Goal: Information Seeking & Learning: Understand process/instructions

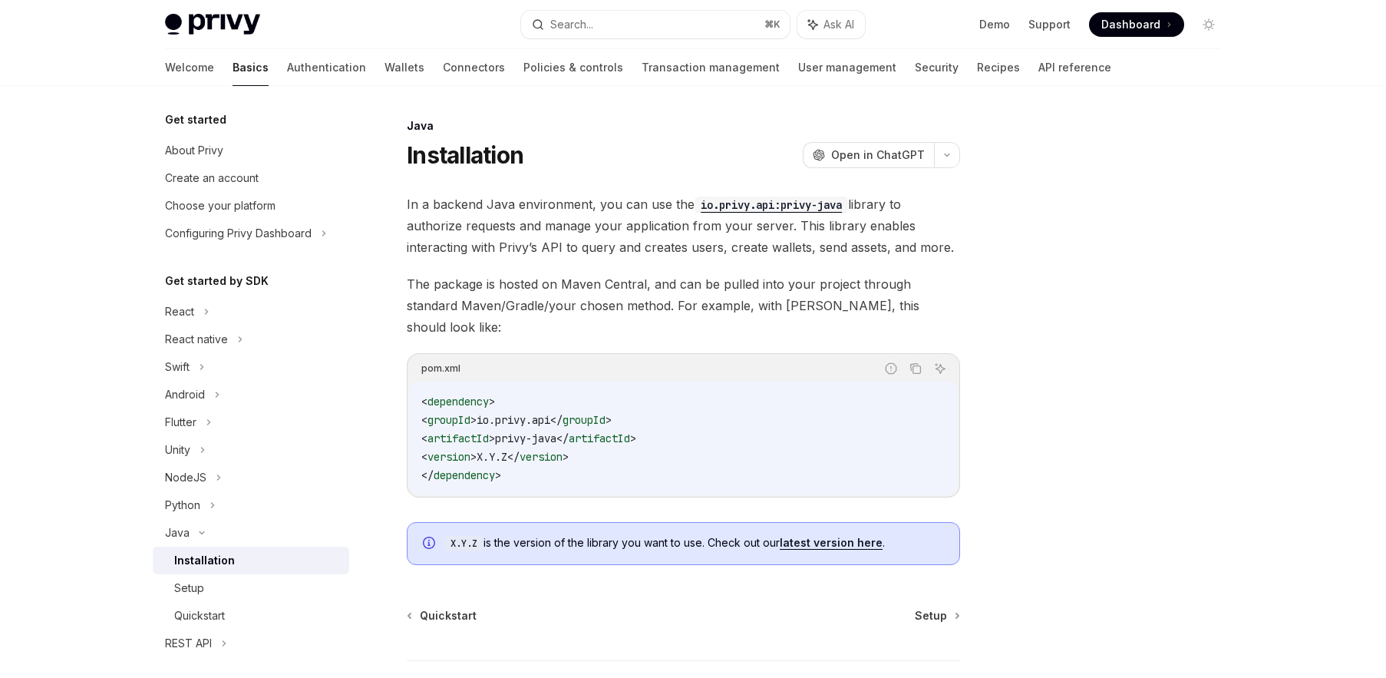
click at [842, 536] on link "latest version here" at bounding box center [831, 543] width 103 height 14
click at [213, 616] on div "Quickstart" at bounding box center [199, 615] width 51 height 18
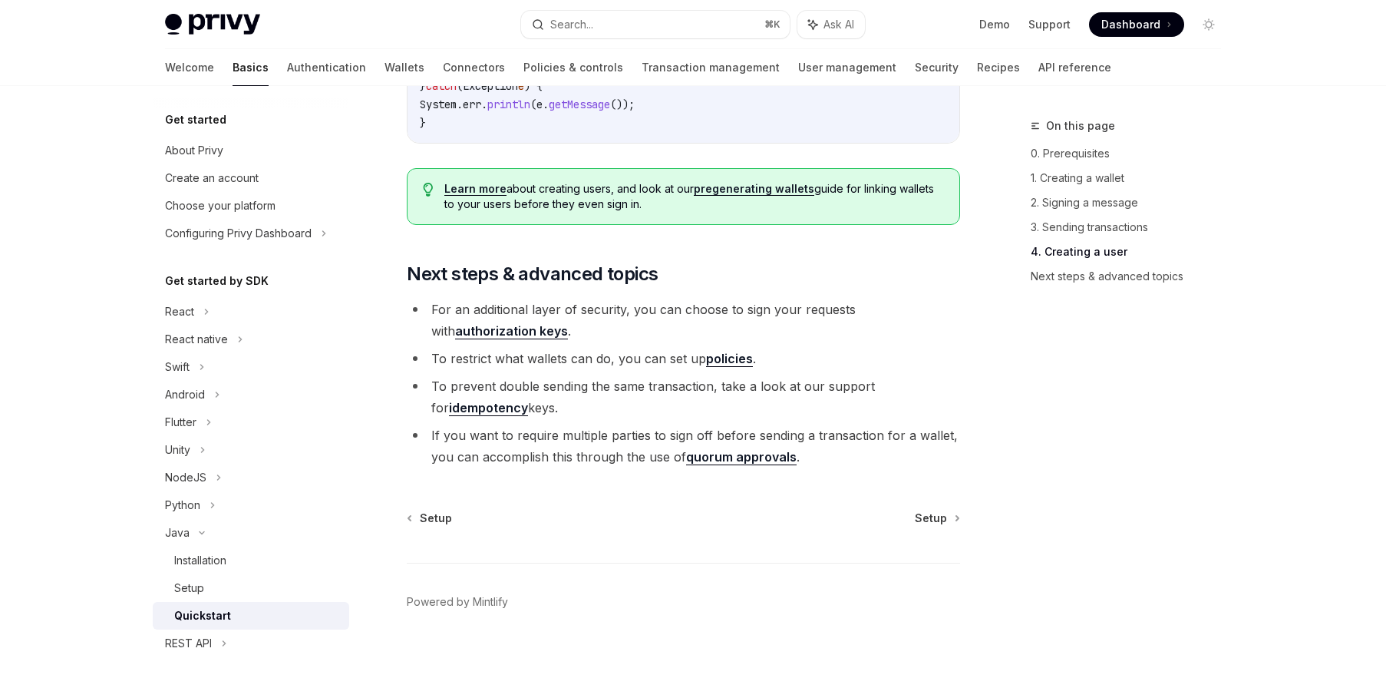
scroll to position [3062, 0]
click at [287, 74] on link "Authentication" at bounding box center [326, 67] width 79 height 37
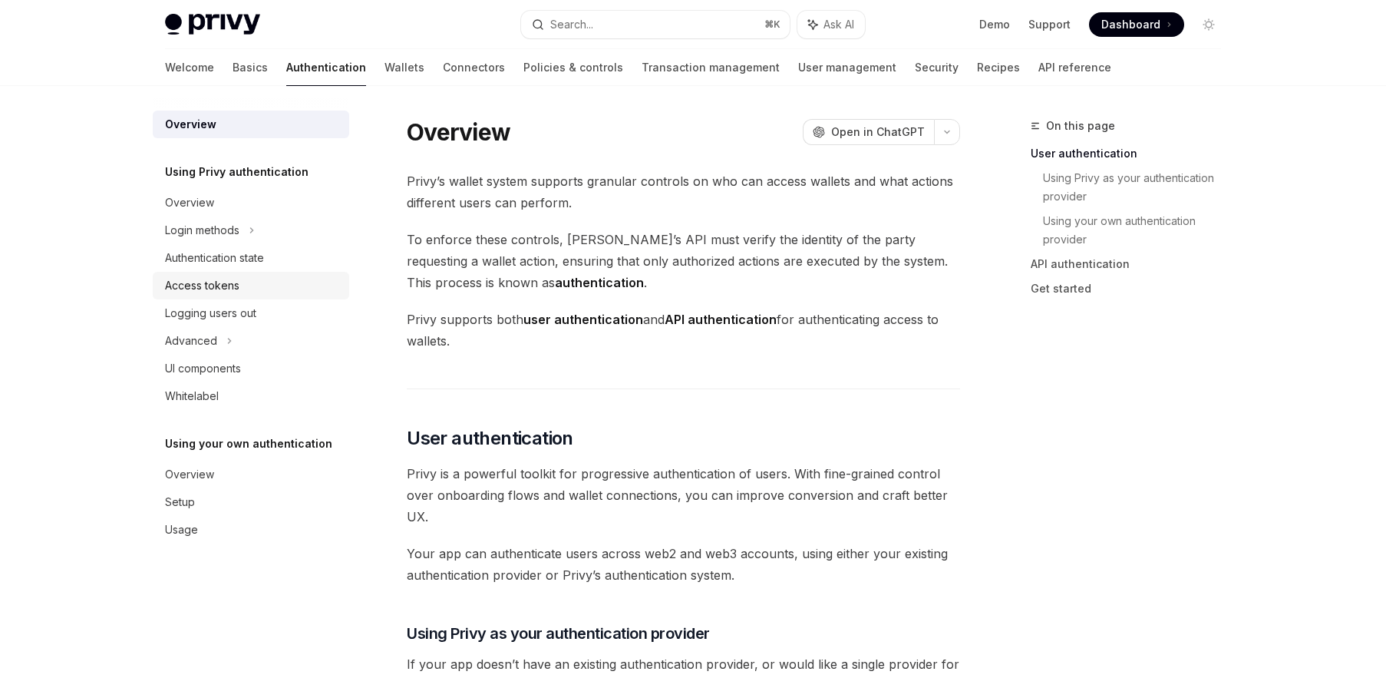
click at [241, 292] on div "Access tokens" at bounding box center [252, 285] width 175 height 18
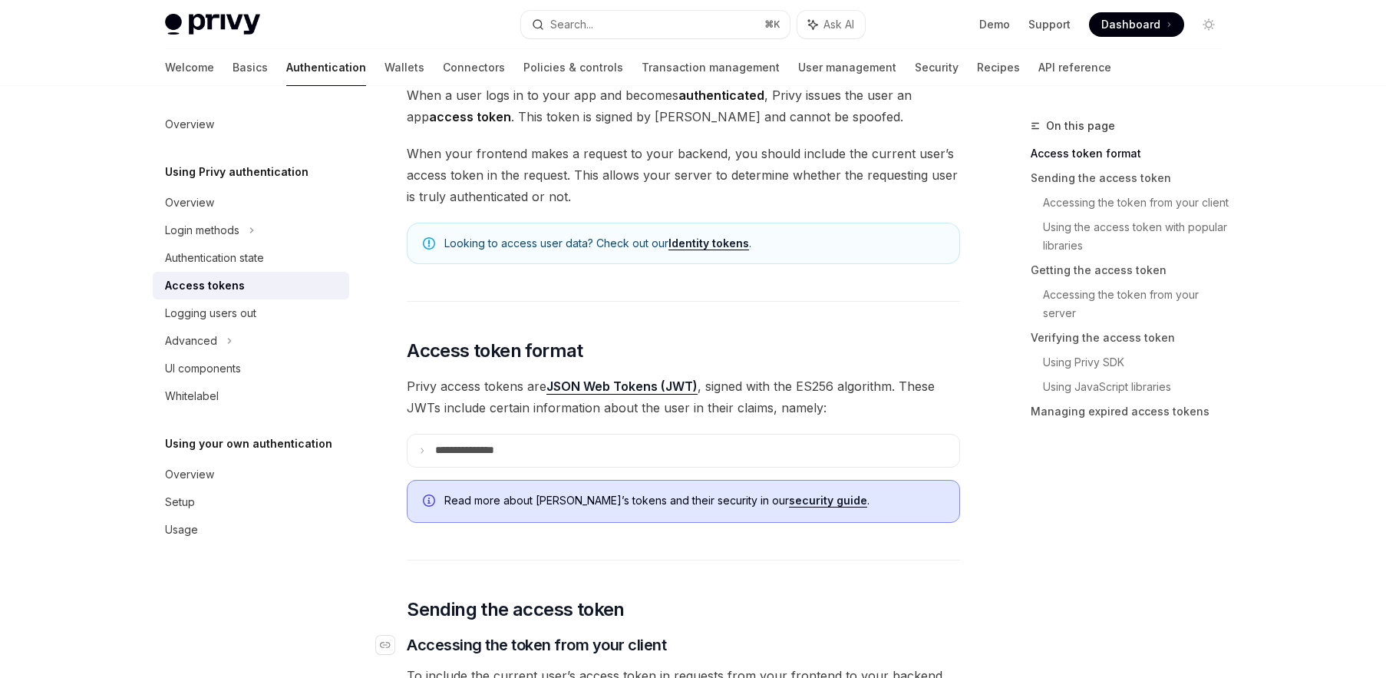
scroll to position [105, 0]
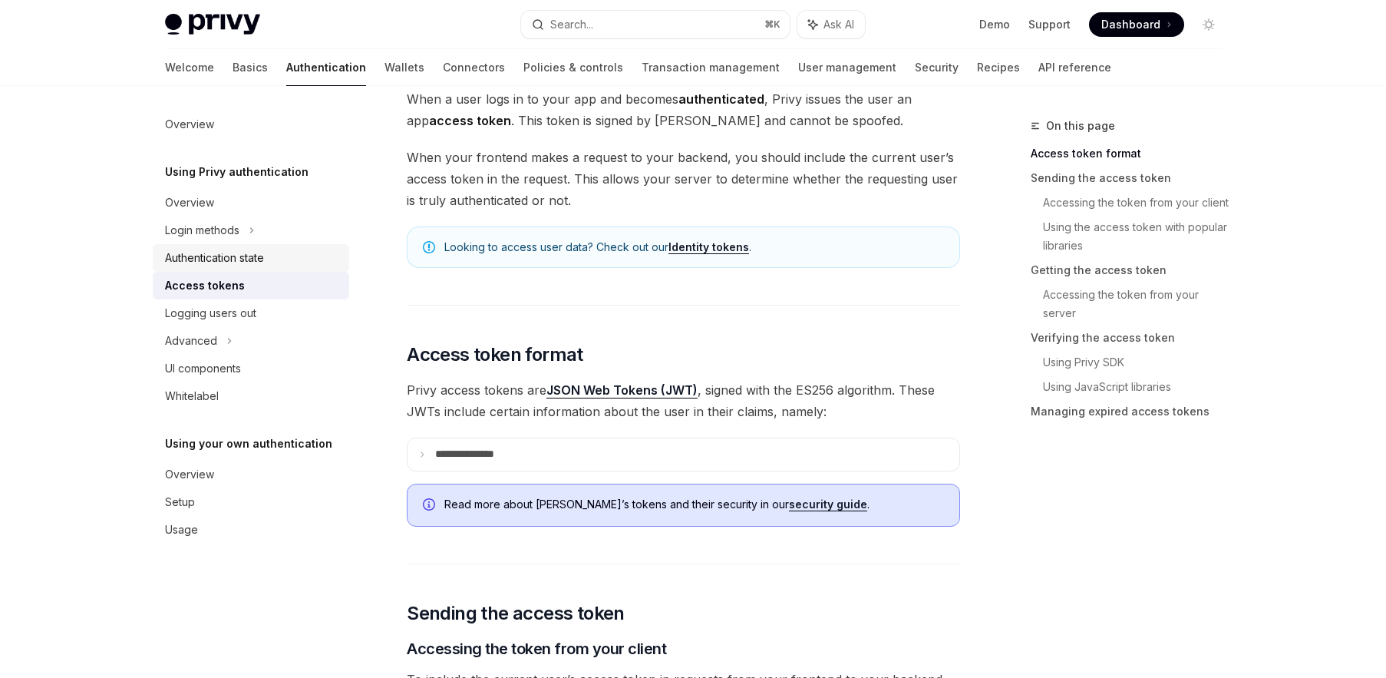
click at [247, 261] on div "Authentication state" at bounding box center [214, 258] width 99 height 18
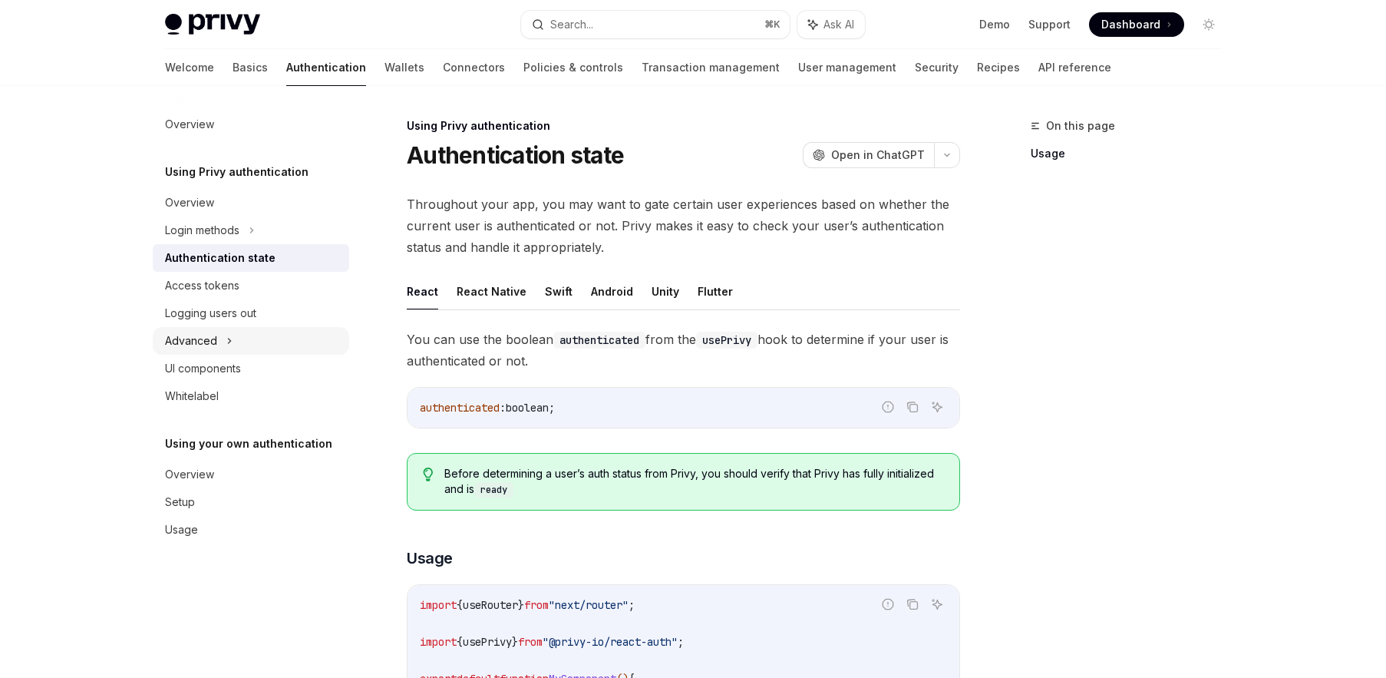
click at [224, 339] on div "Advanced" at bounding box center [251, 341] width 197 height 28
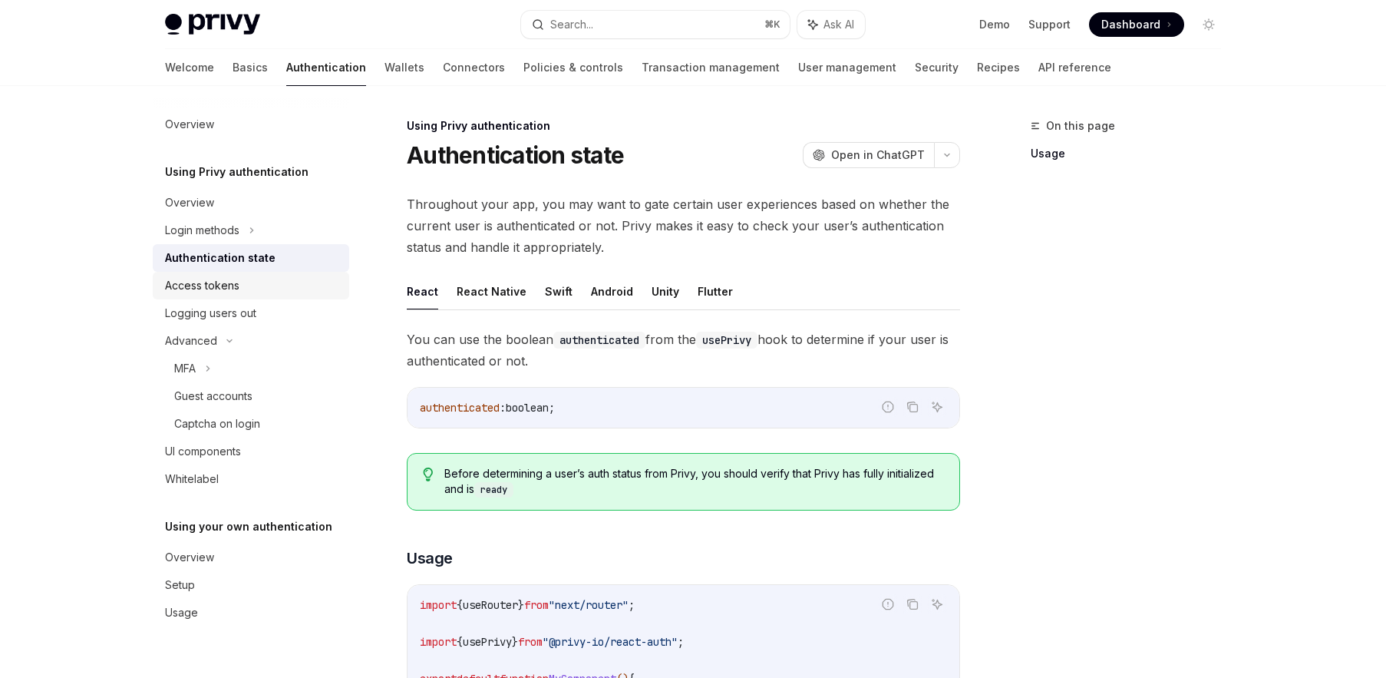
click at [243, 284] on div "Access tokens" at bounding box center [252, 285] width 175 height 18
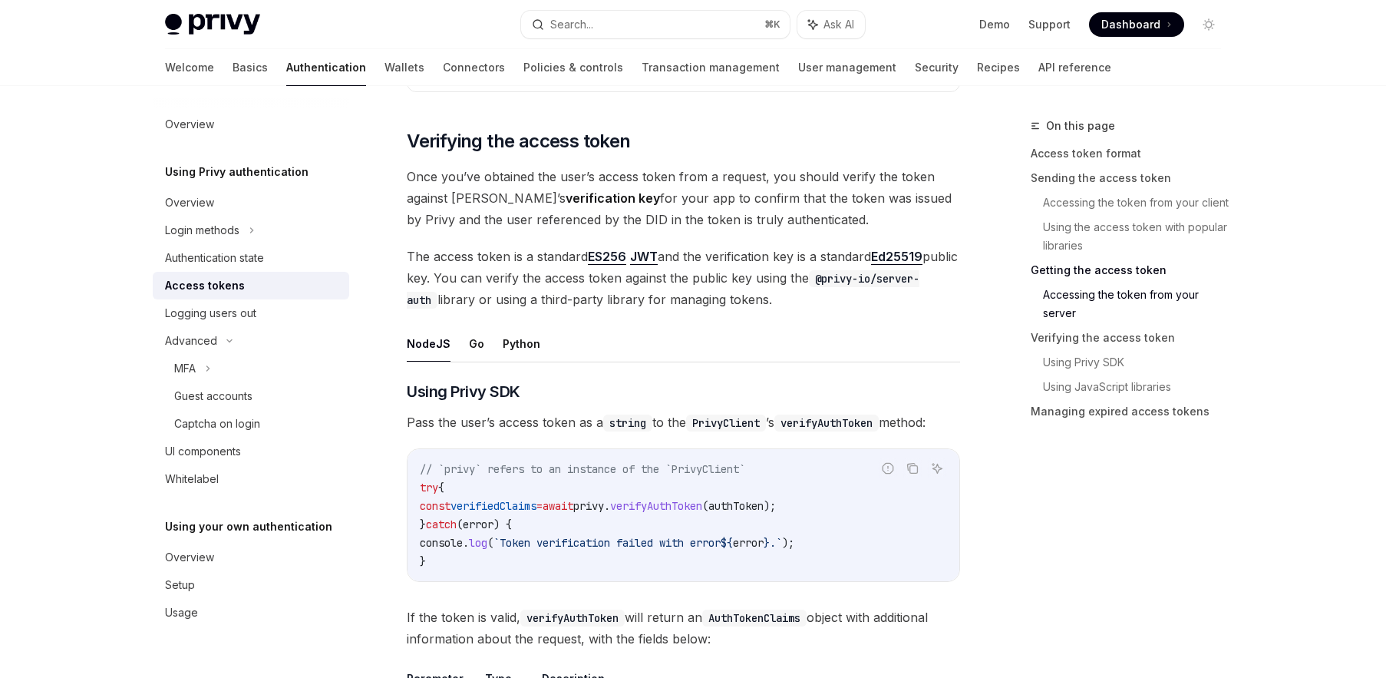
scroll to position [2171, 0]
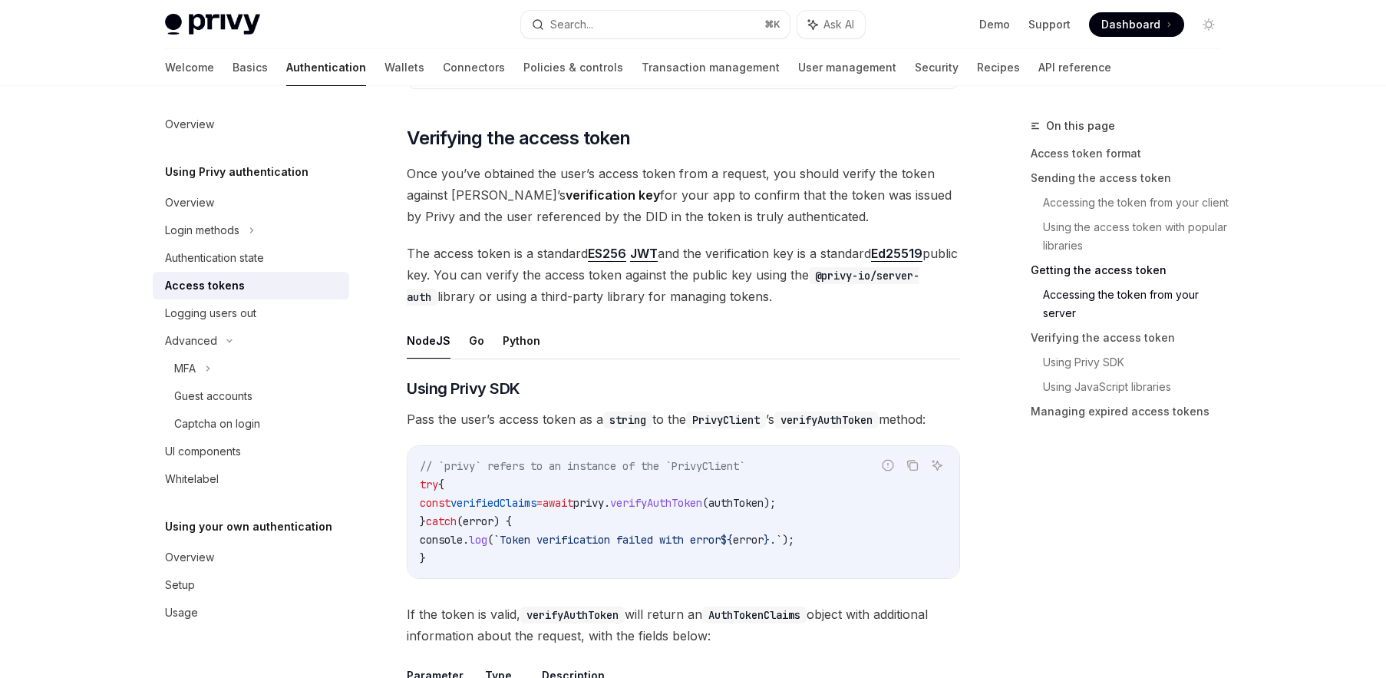
click at [465, 346] on ul "NodeJS Go Python" at bounding box center [683, 340] width 553 height 37
click at [472, 341] on button "Go" at bounding box center [476, 340] width 15 height 36
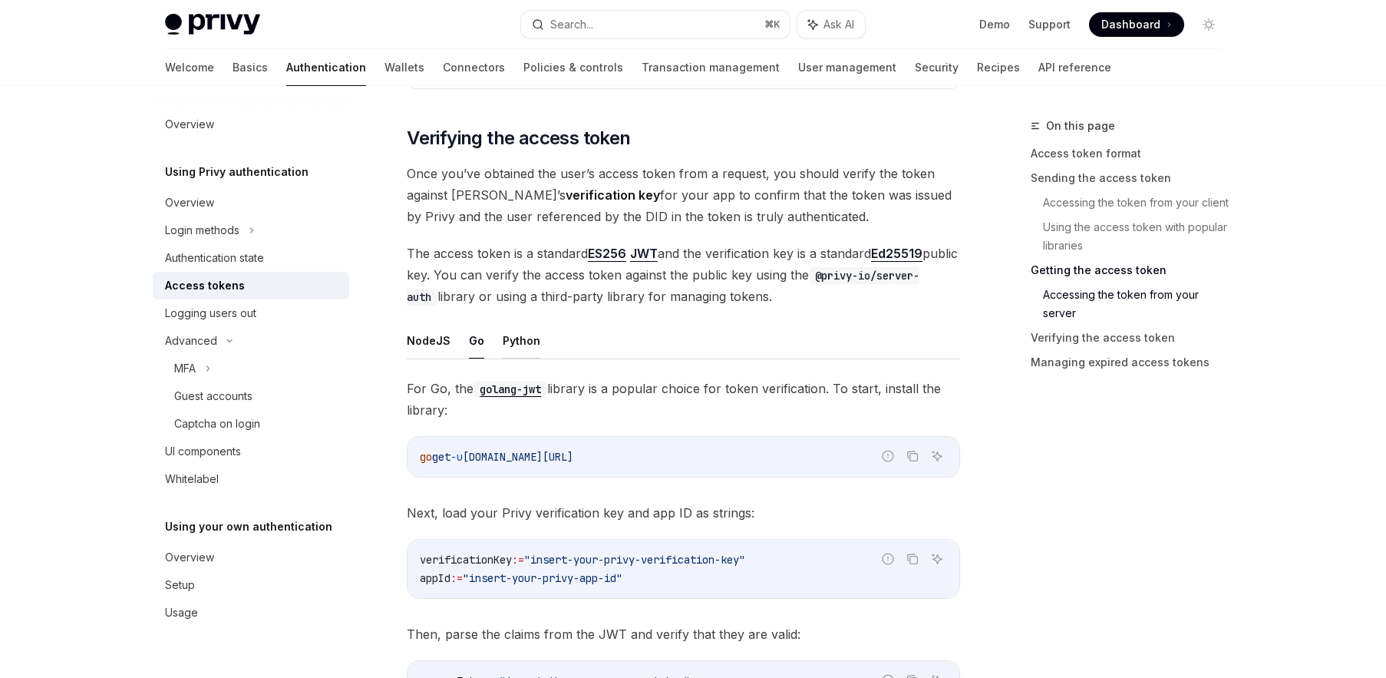
click at [510, 340] on button "Python" at bounding box center [522, 340] width 38 height 36
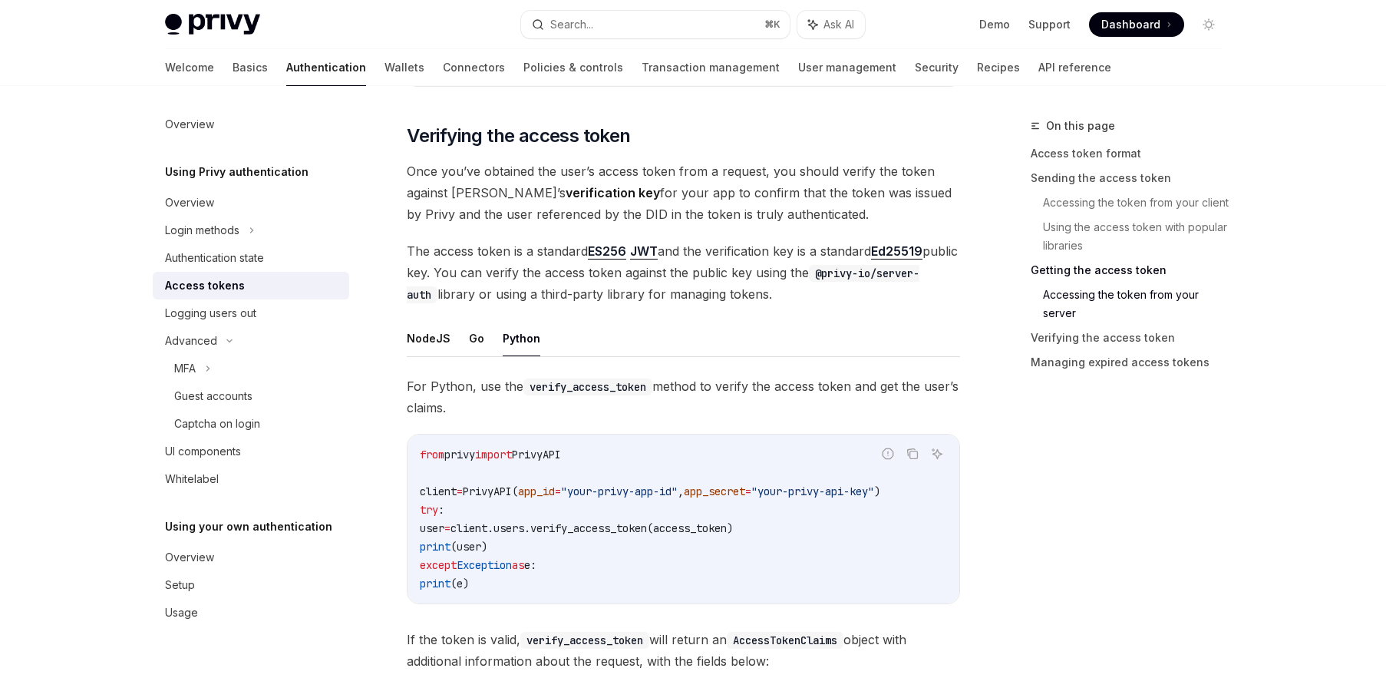
scroll to position [2174, 0]
click at [233, 70] on link "Basics" at bounding box center [250, 67] width 35 height 37
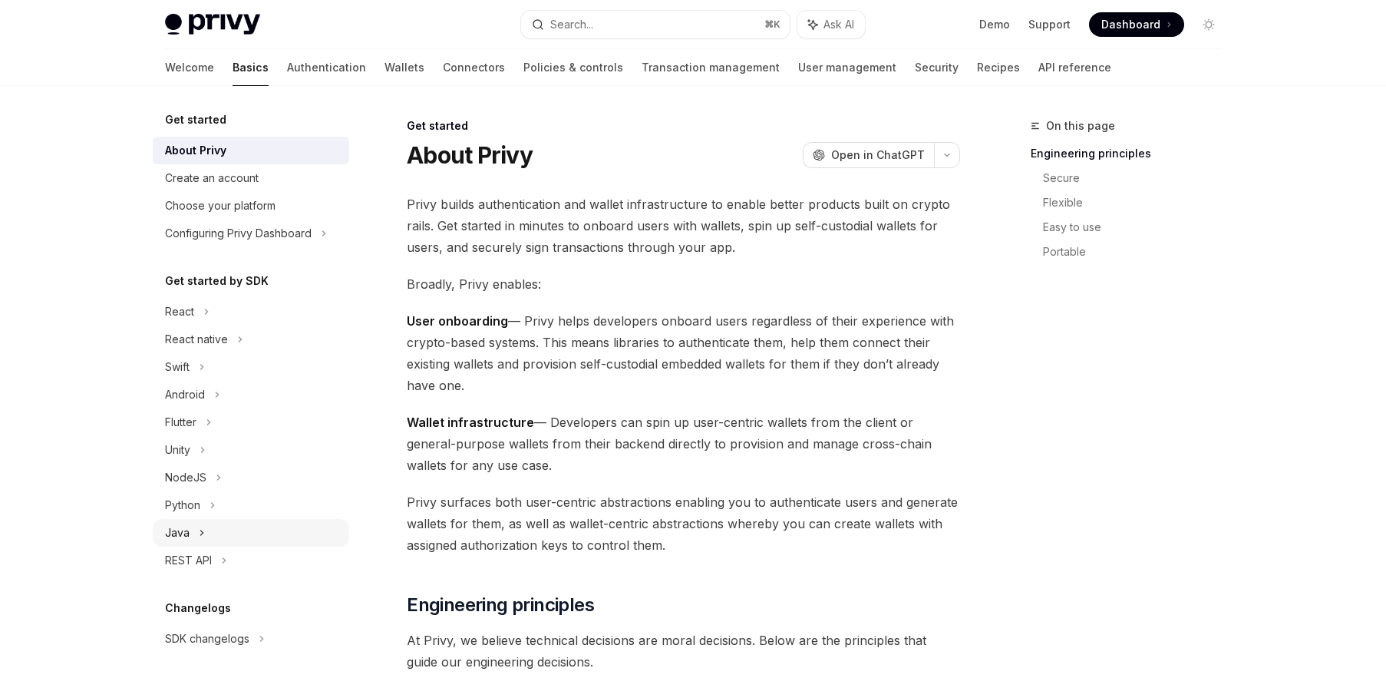
click at [201, 530] on icon at bounding box center [202, 532] width 2 height 5
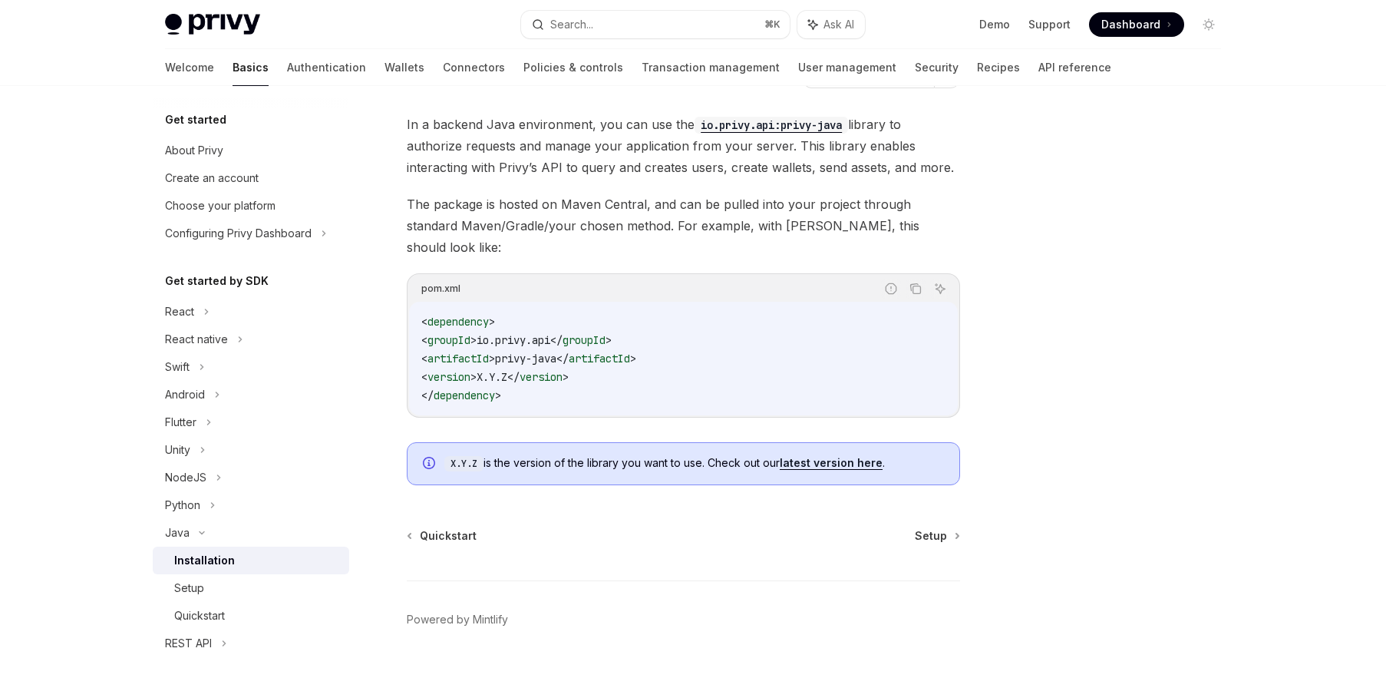
scroll to position [84, 0]
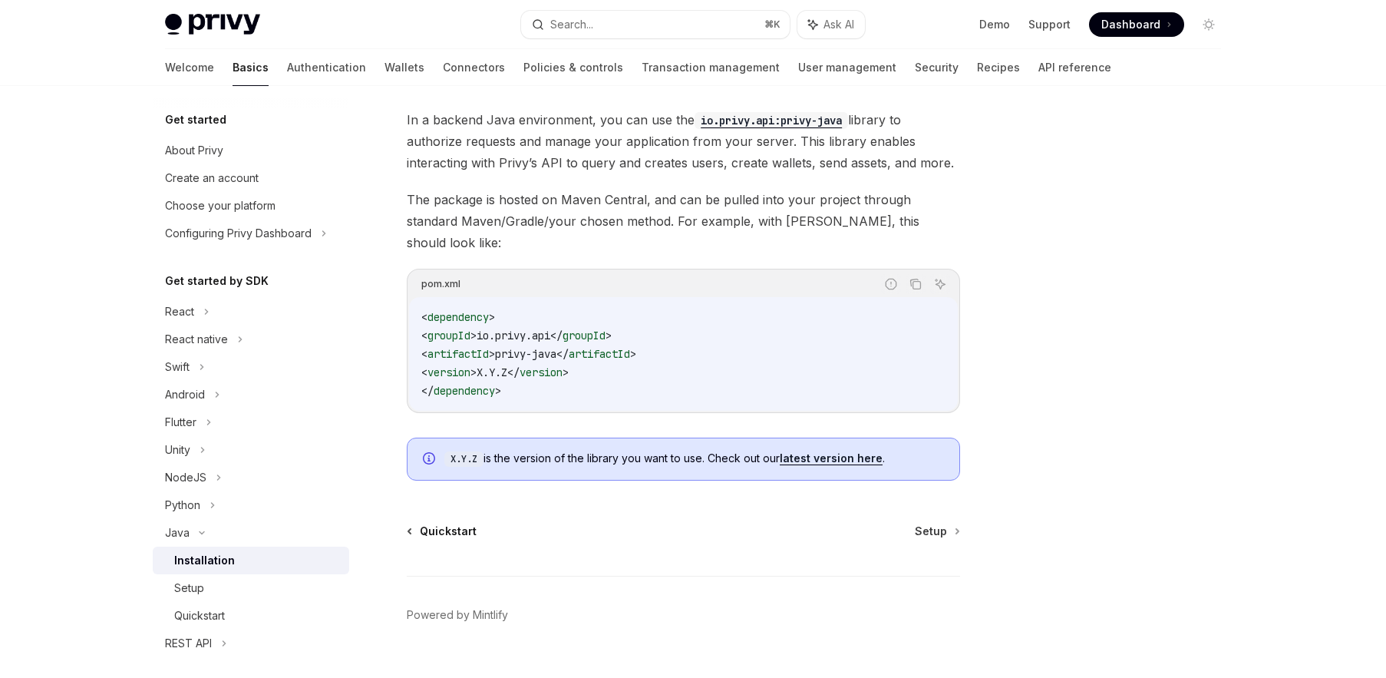
click at [418, 524] on link "Quickstart" at bounding box center [442, 531] width 68 height 15
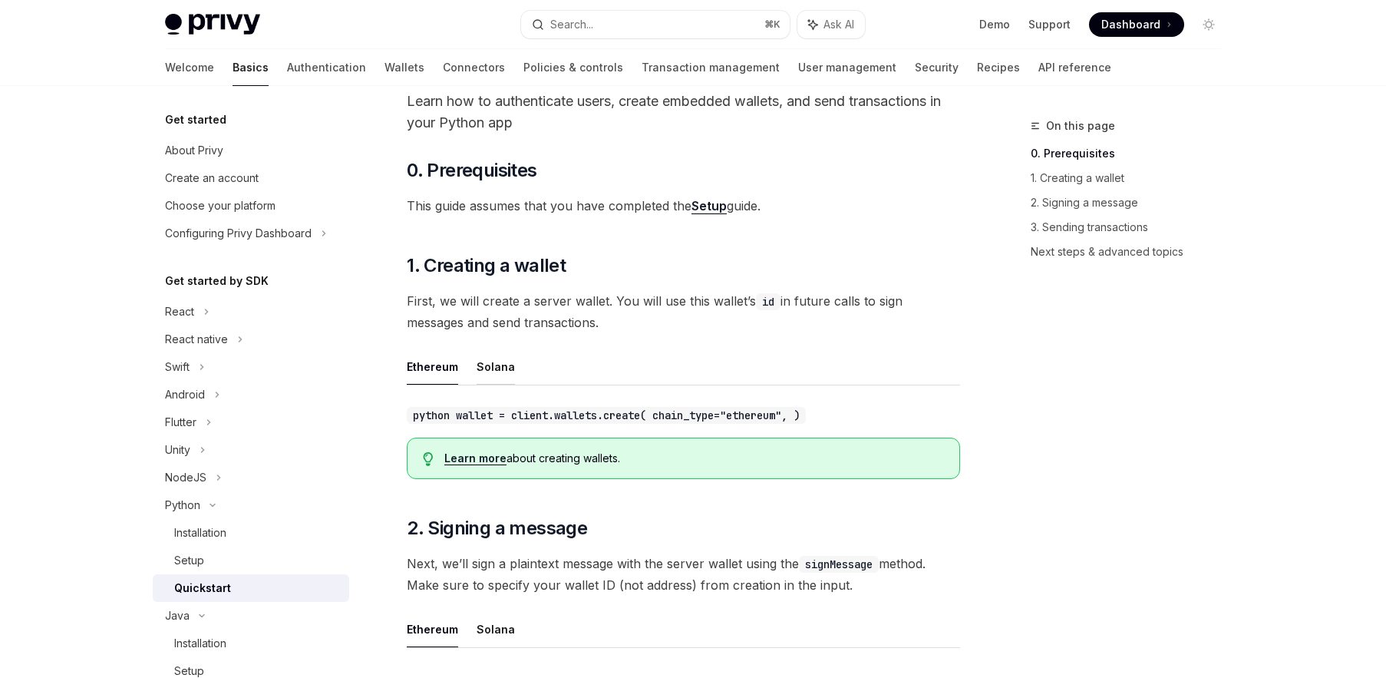
click at [484, 365] on button "Solana" at bounding box center [496, 367] width 38 height 36
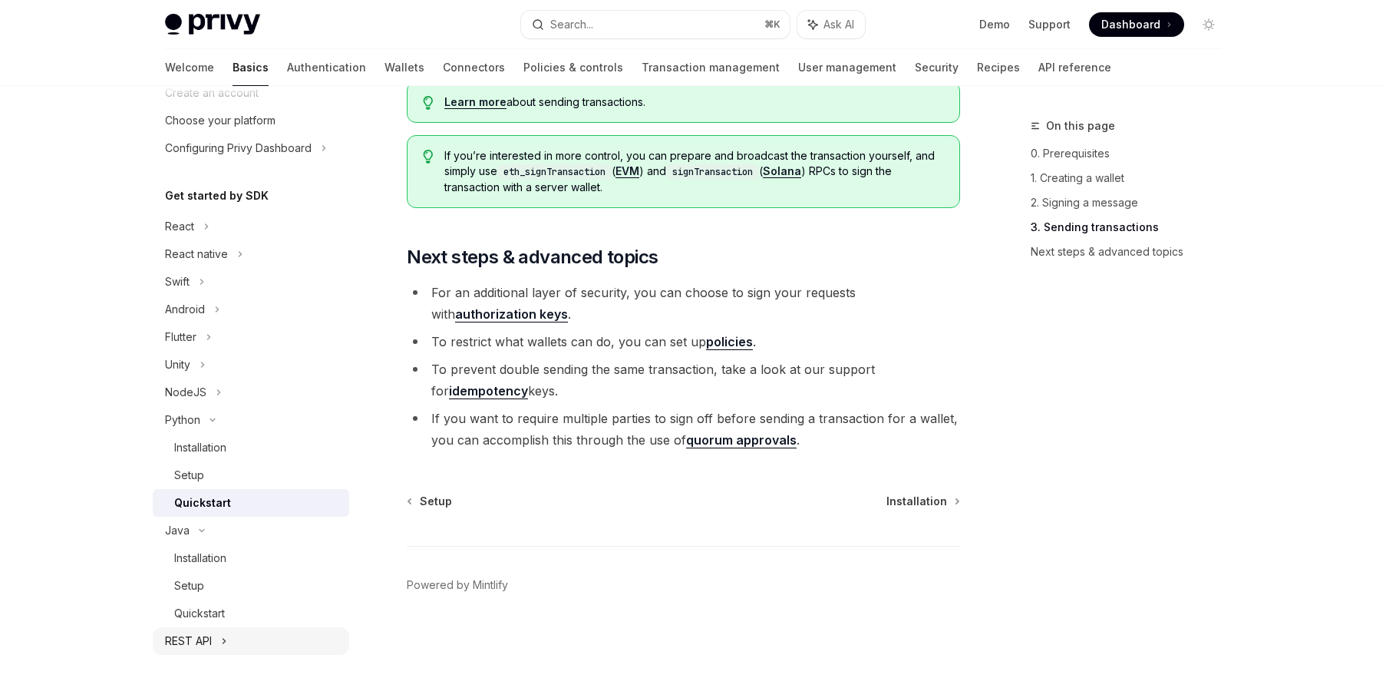
scroll to position [123, 0]
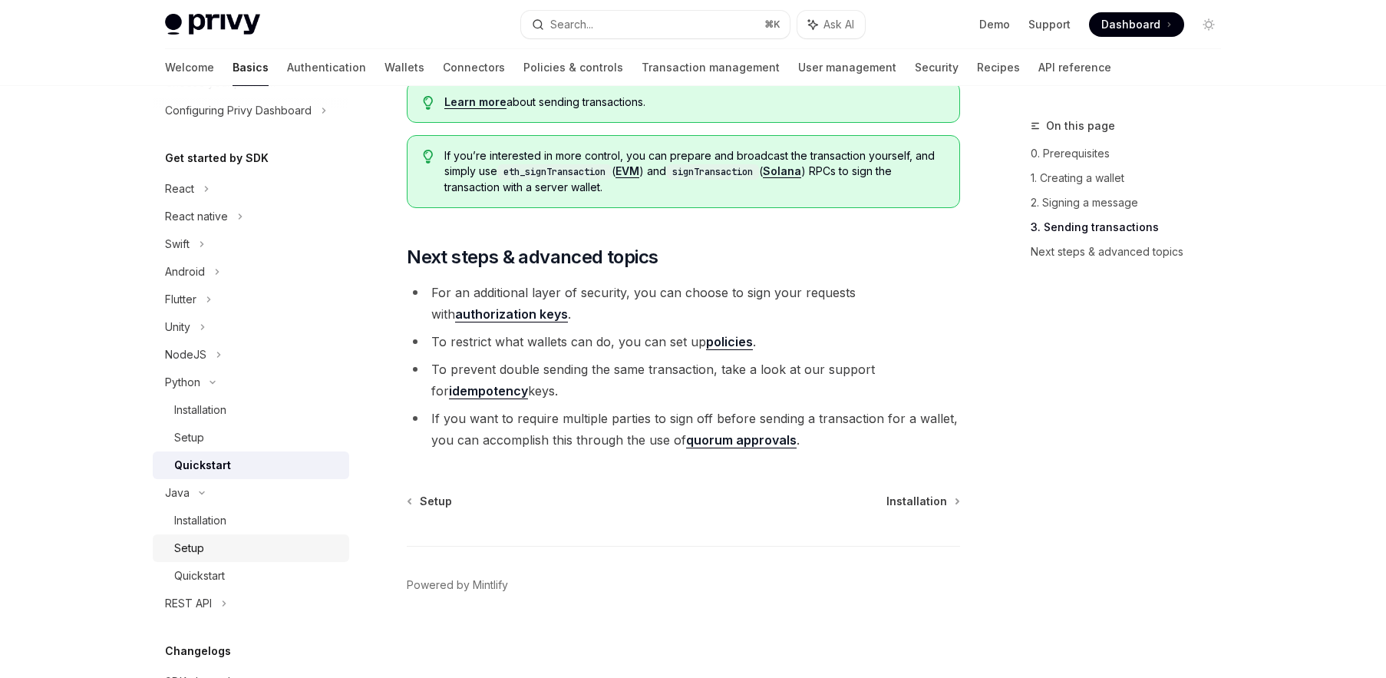
click at [216, 551] on div "Setup" at bounding box center [257, 548] width 166 height 18
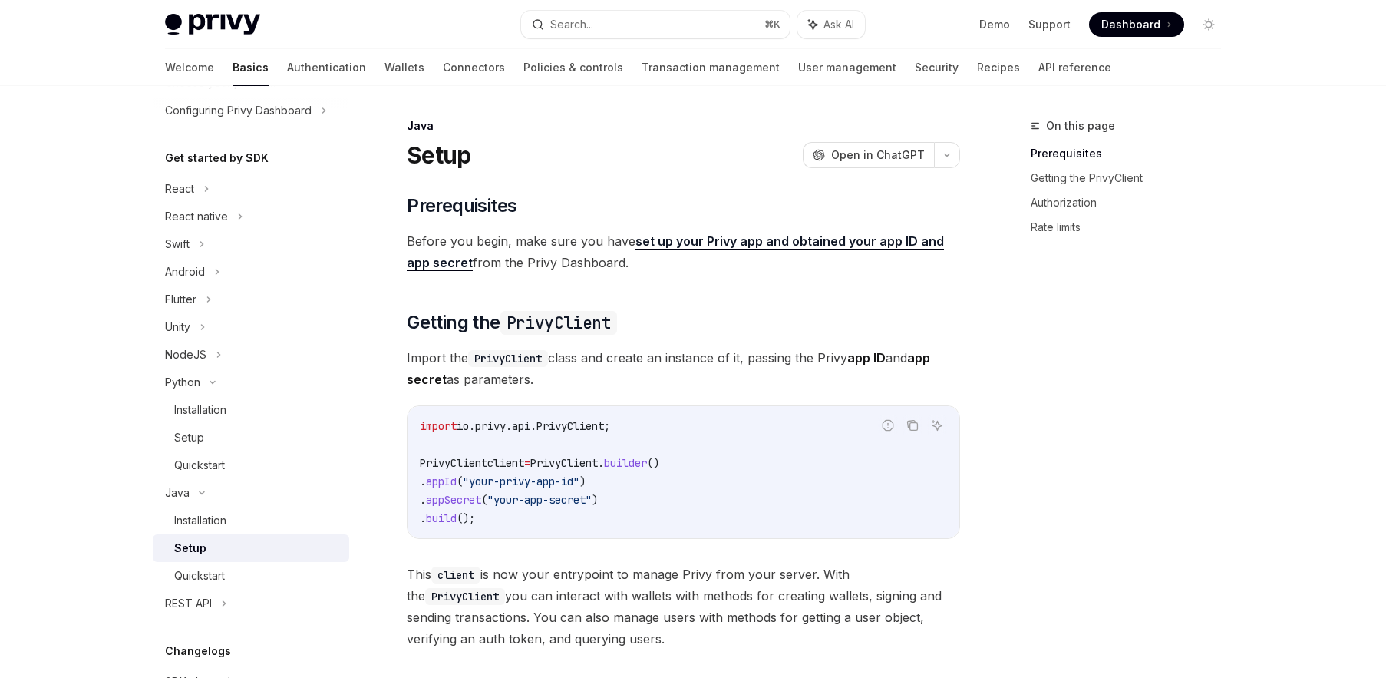
click at [578, 460] on span "PrivyClient" at bounding box center [564, 463] width 68 height 14
click at [536, 517] on code "import io.privy.api.PrivyClient; PrivyClient client = PrivyClient . builder () …" at bounding box center [683, 472] width 527 height 111
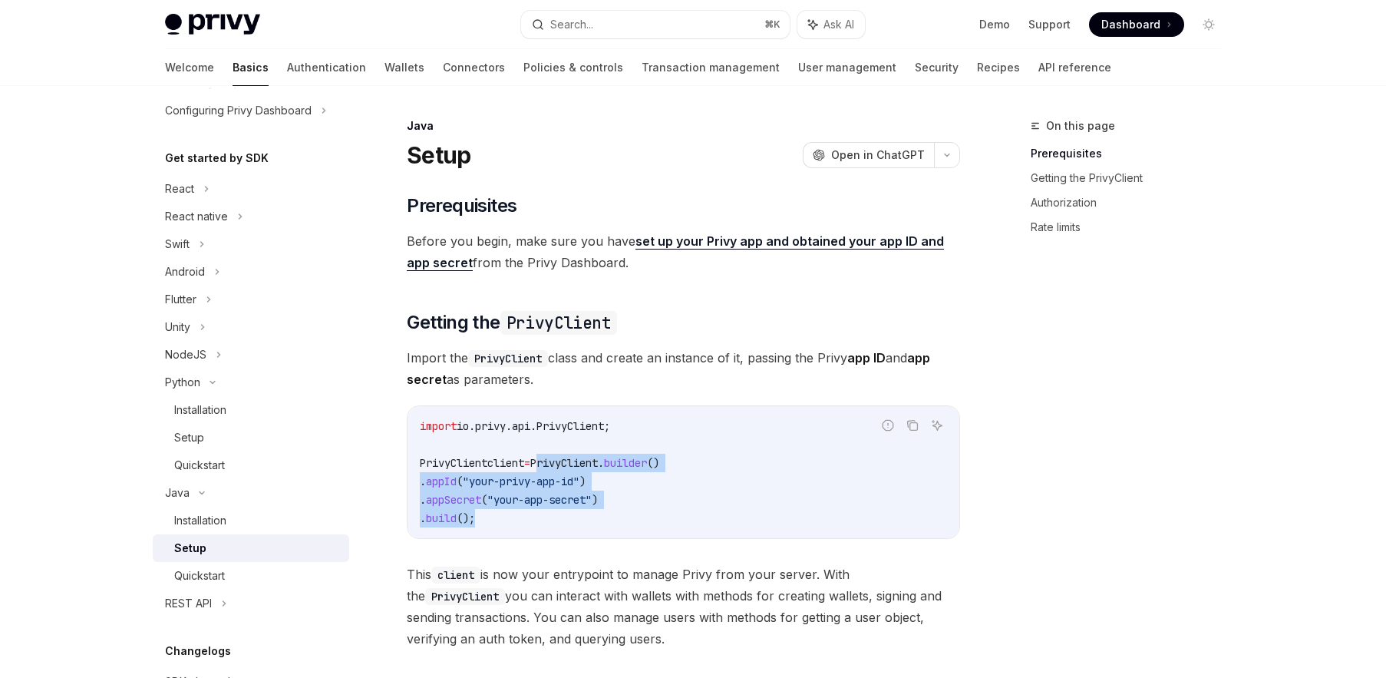
drag, startPoint x: 557, startPoint y: 461, endPoint x: 586, endPoint y: 517, distance: 62.5
click at [586, 517] on code "import io.privy.api.PrivyClient; PrivyClient client = PrivyClient . builder () …" at bounding box center [683, 472] width 527 height 111
copy code "PrivyClient . builder () . appId ( "your-privy-app-id" ) . appSecret ( "your-ap…"
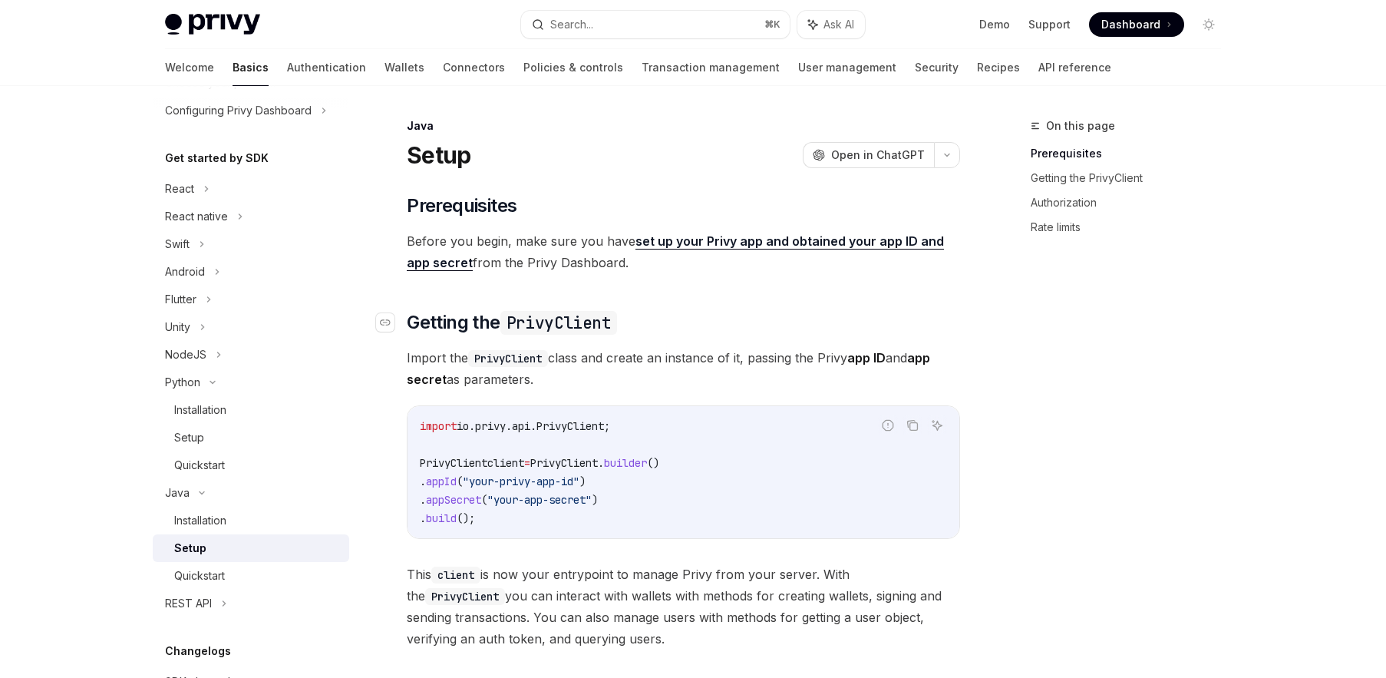
click at [821, 314] on h2 "​ Getting the PrivyClient" at bounding box center [683, 322] width 553 height 25
click at [287, 72] on link "Authentication" at bounding box center [326, 67] width 79 height 37
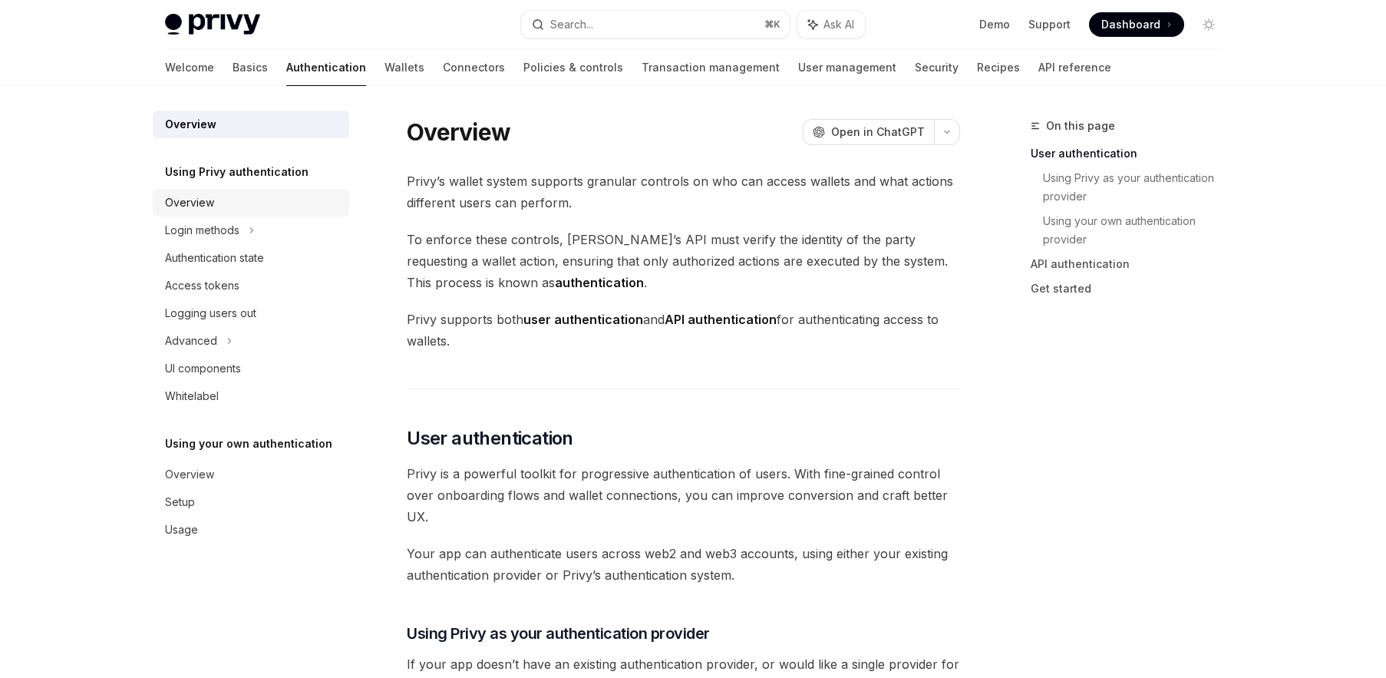
click at [289, 209] on div "Overview" at bounding box center [252, 202] width 175 height 18
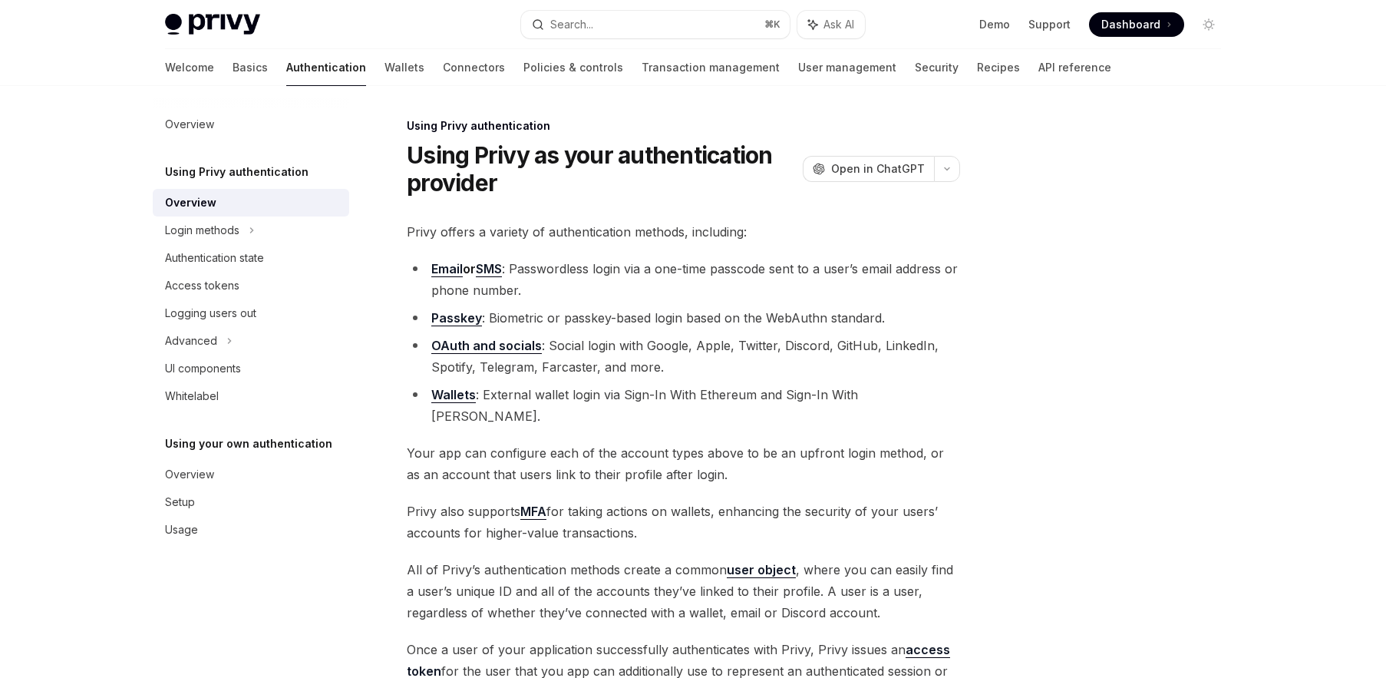
click at [502, 268] on link "SMS" at bounding box center [489, 269] width 26 height 16
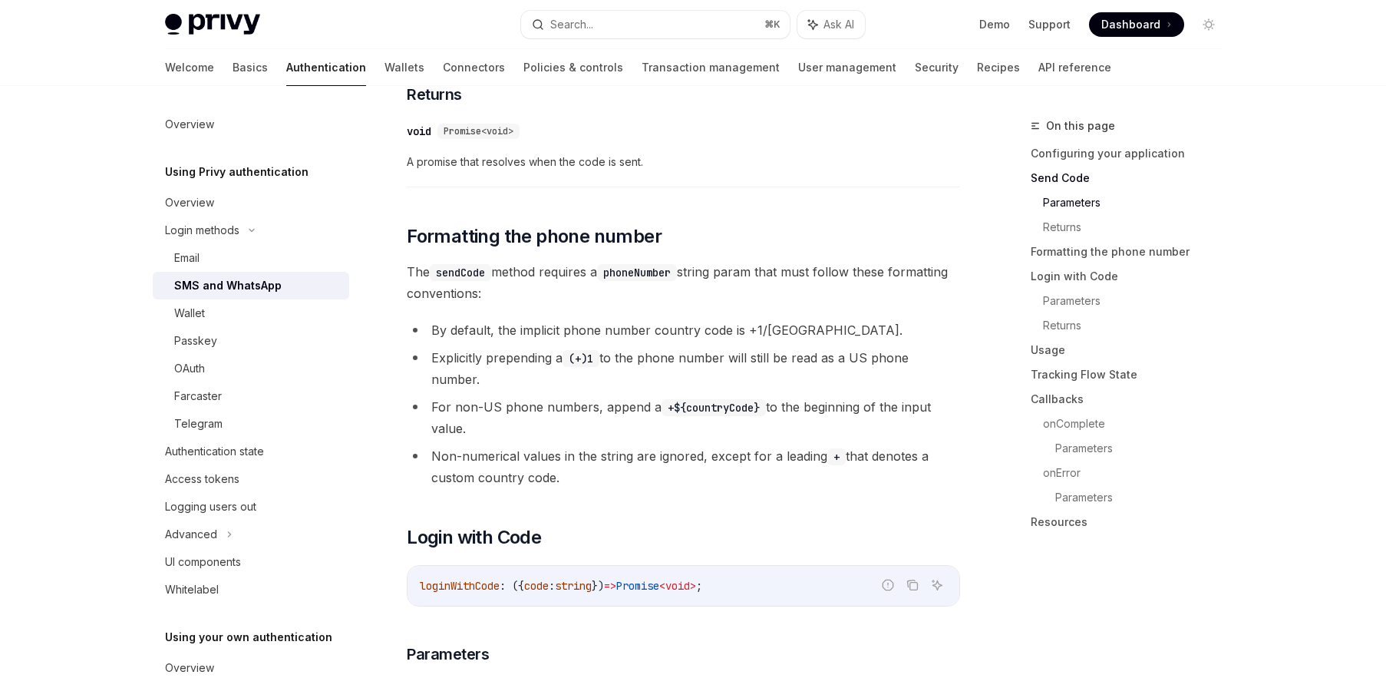
scroll to position [1375, 0]
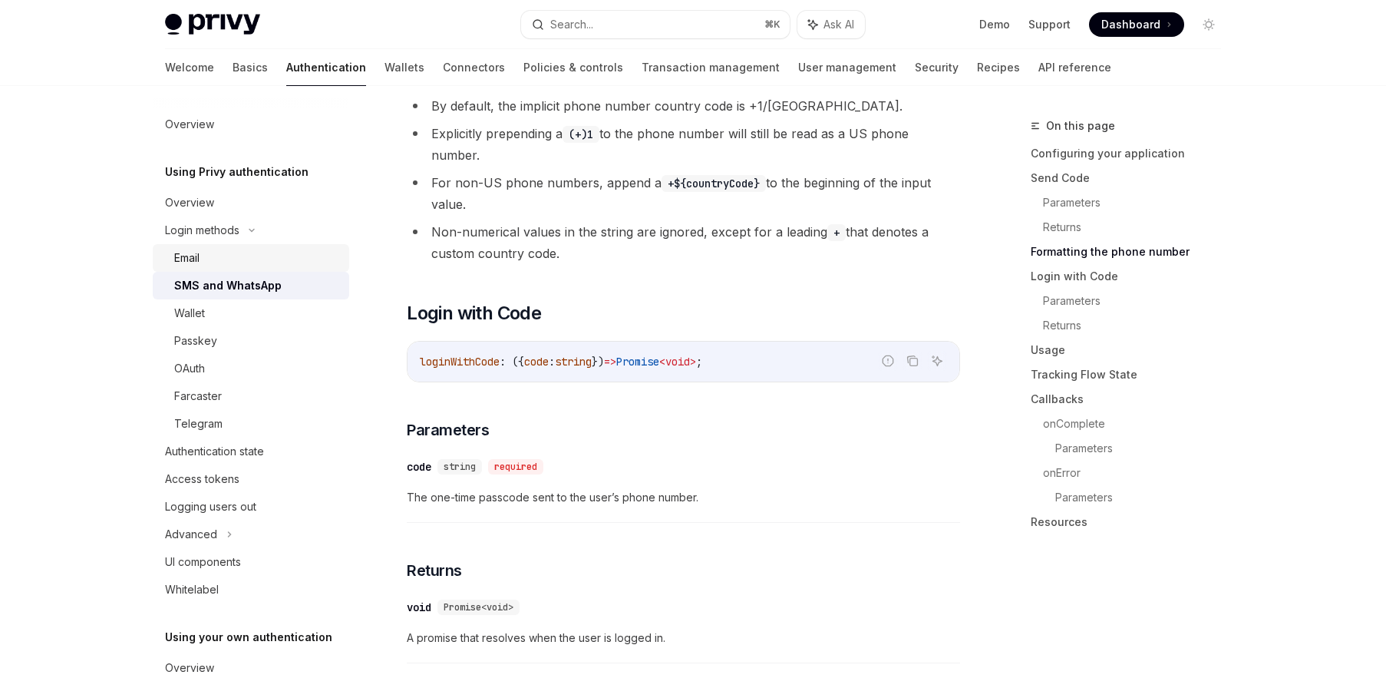
click at [197, 266] on div "Email" at bounding box center [186, 258] width 25 height 18
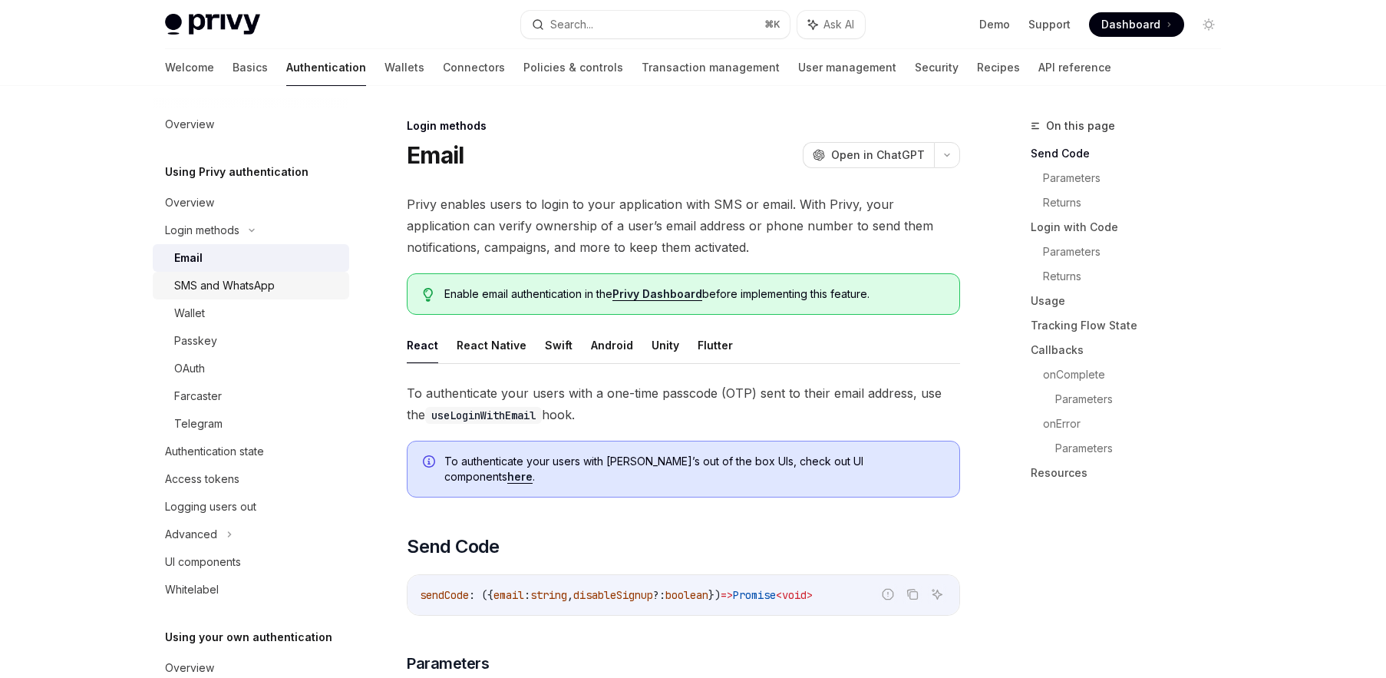
click at [234, 291] on div "SMS and WhatsApp" at bounding box center [224, 285] width 101 height 18
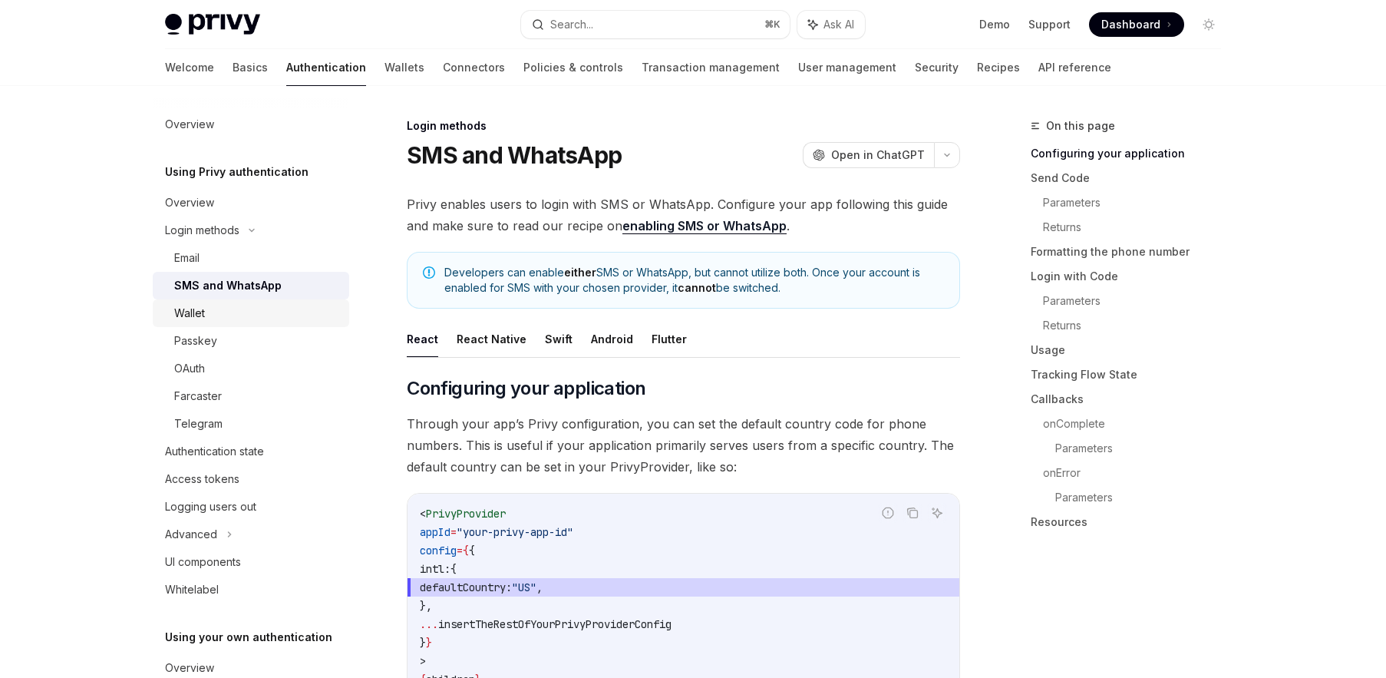
click at [224, 312] on div "Wallet" at bounding box center [257, 313] width 166 height 18
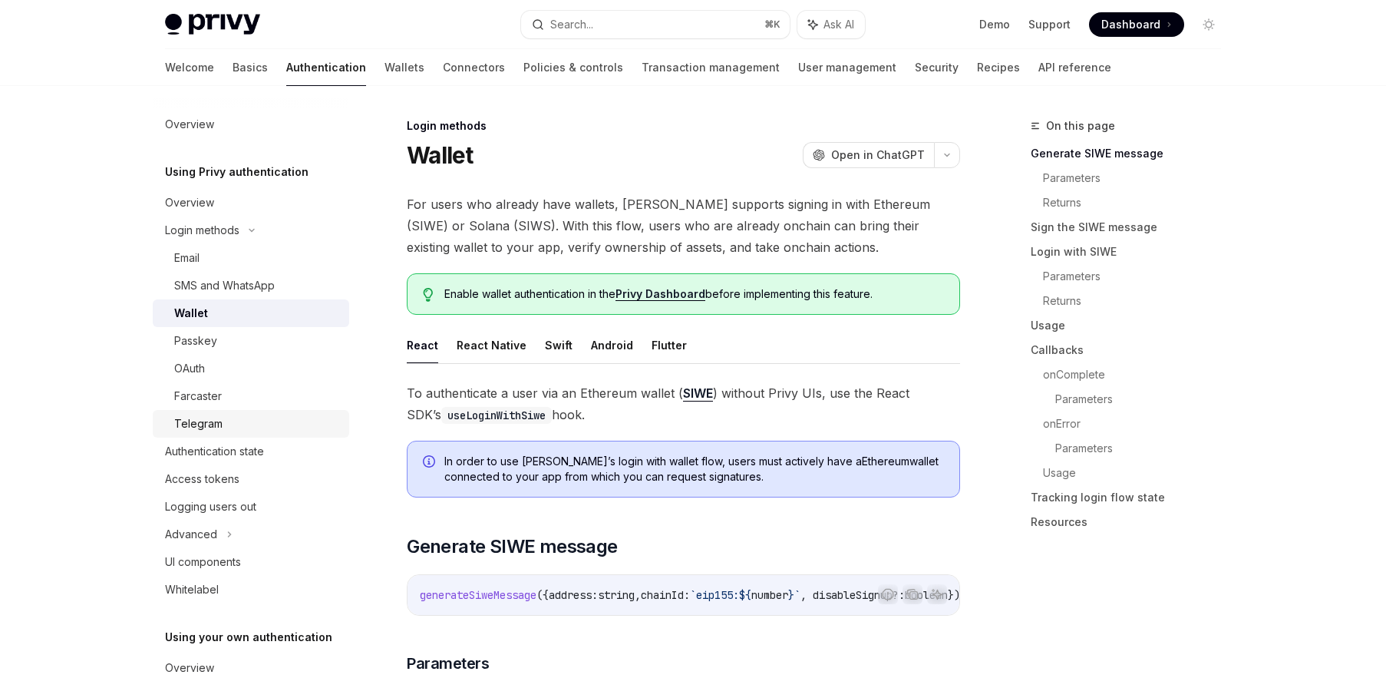
click at [233, 416] on div "Telegram" at bounding box center [257, 424] width 166 height 18
type textarea "*"
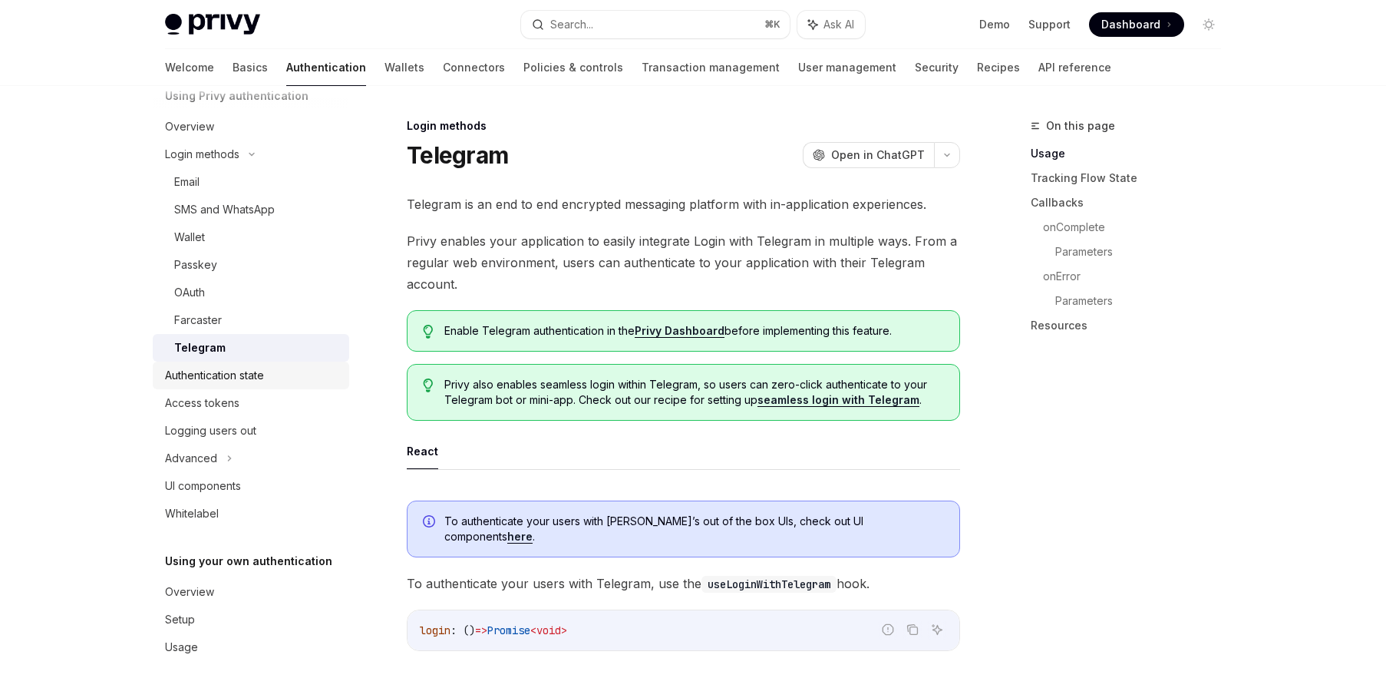
scroll to position [90, 0]
